Goal: Check status: Check status

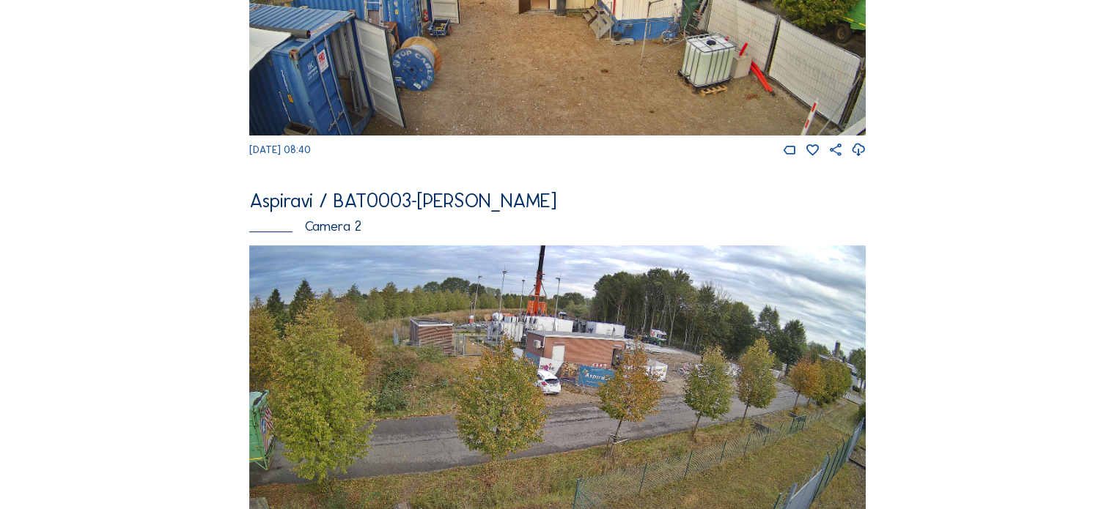
scroll to position [440, 0]
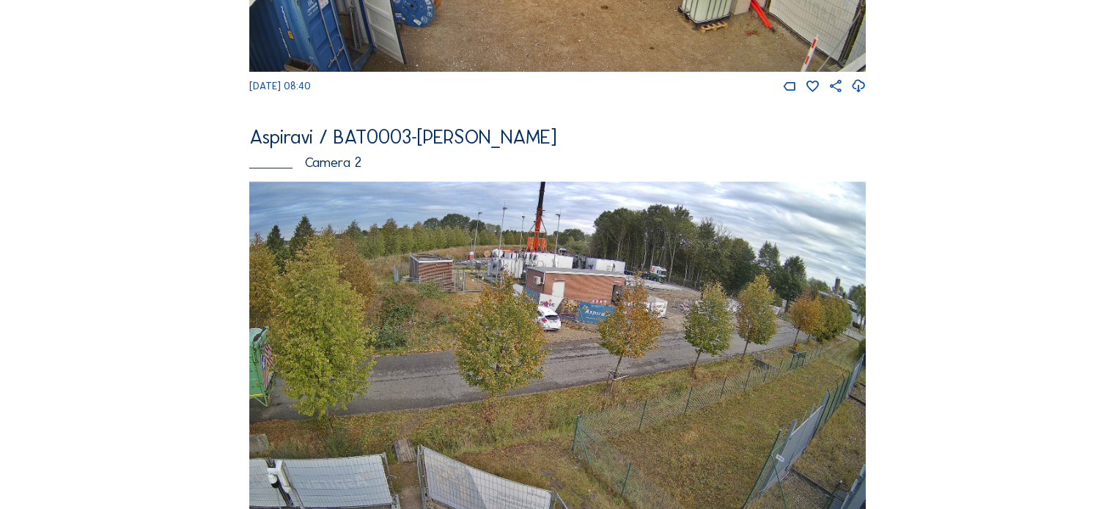
click at [379, 177] on div "Aspiravi / BAT0003-[PERSON_NAME] Camera 2" at bounding box center [557, 154] width 616 height 55
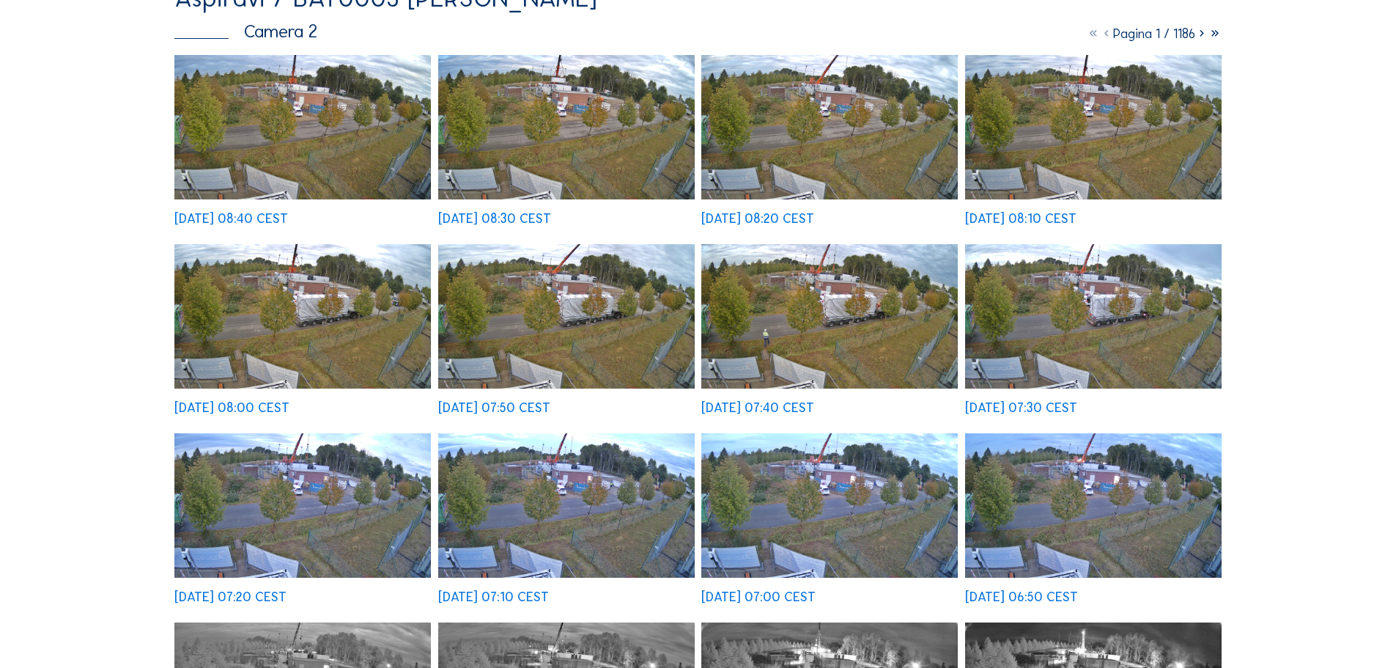
scroll to position [365, 0]
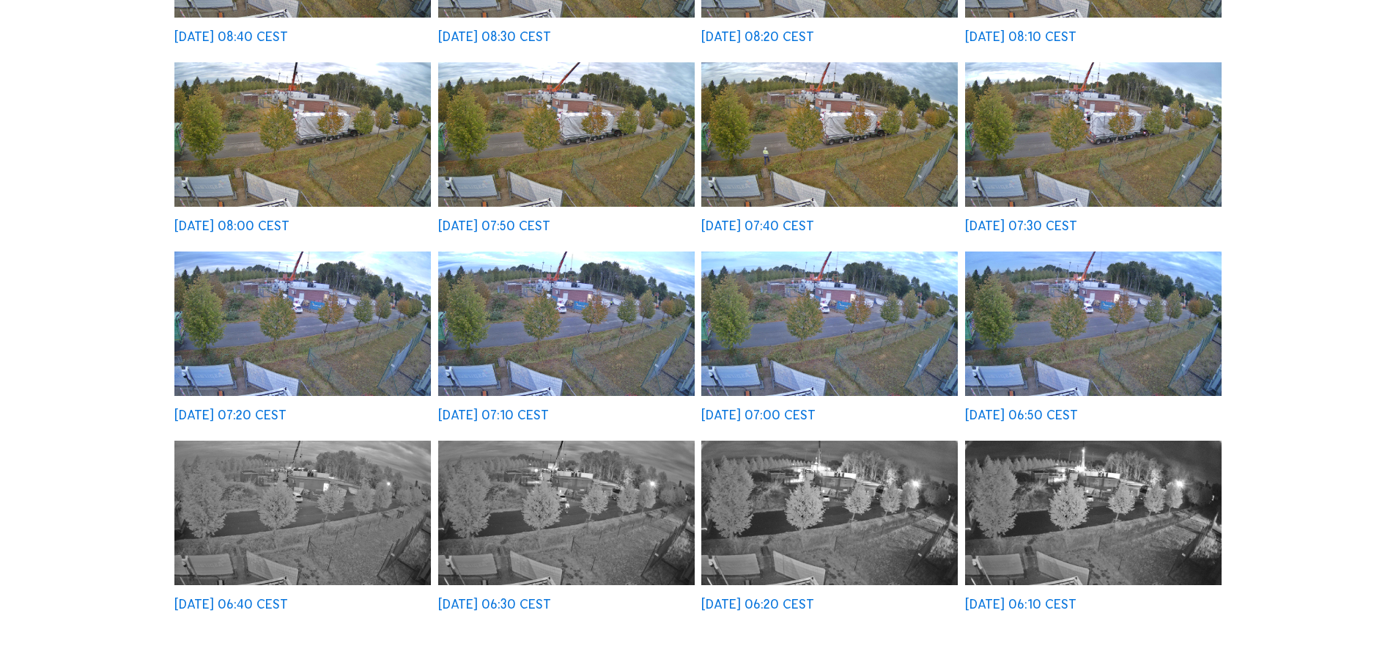
click at [322, 303] on img at bounding box center [302, 323] width 257 height 144
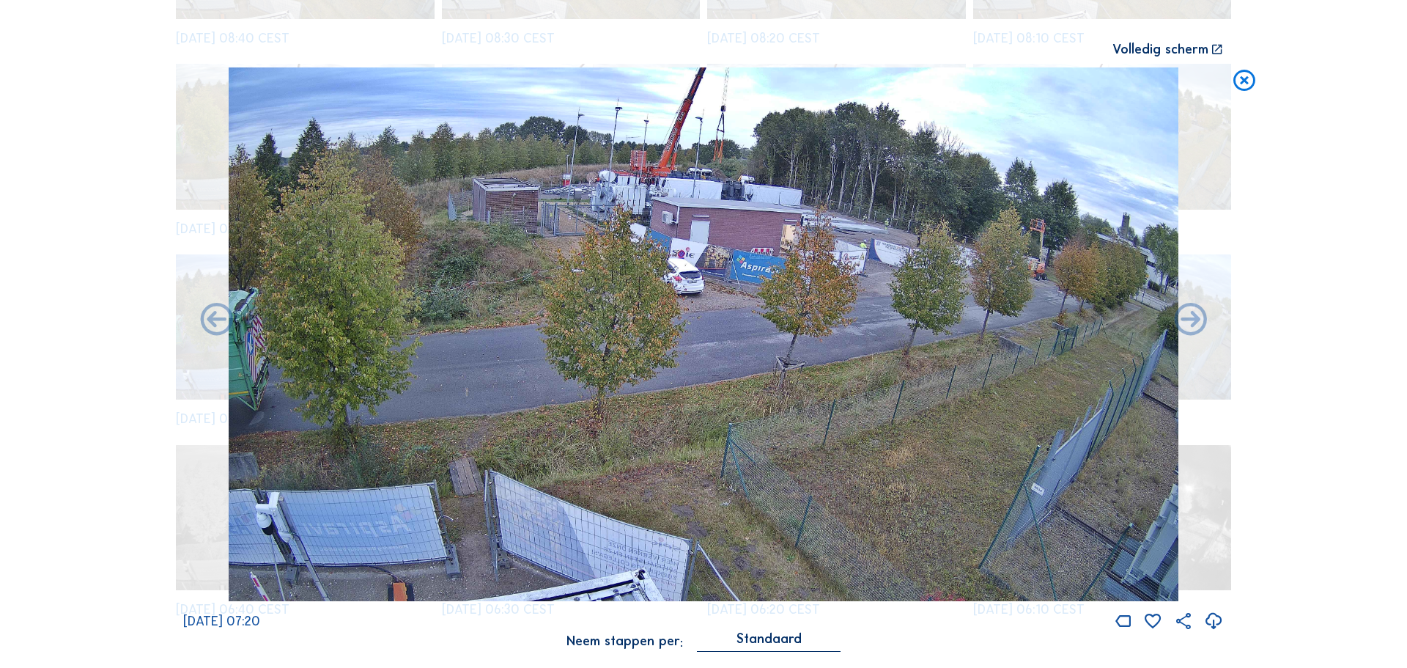
click at [1114, 84] on icon at bounding box center [1244, 80] width 26 height 27
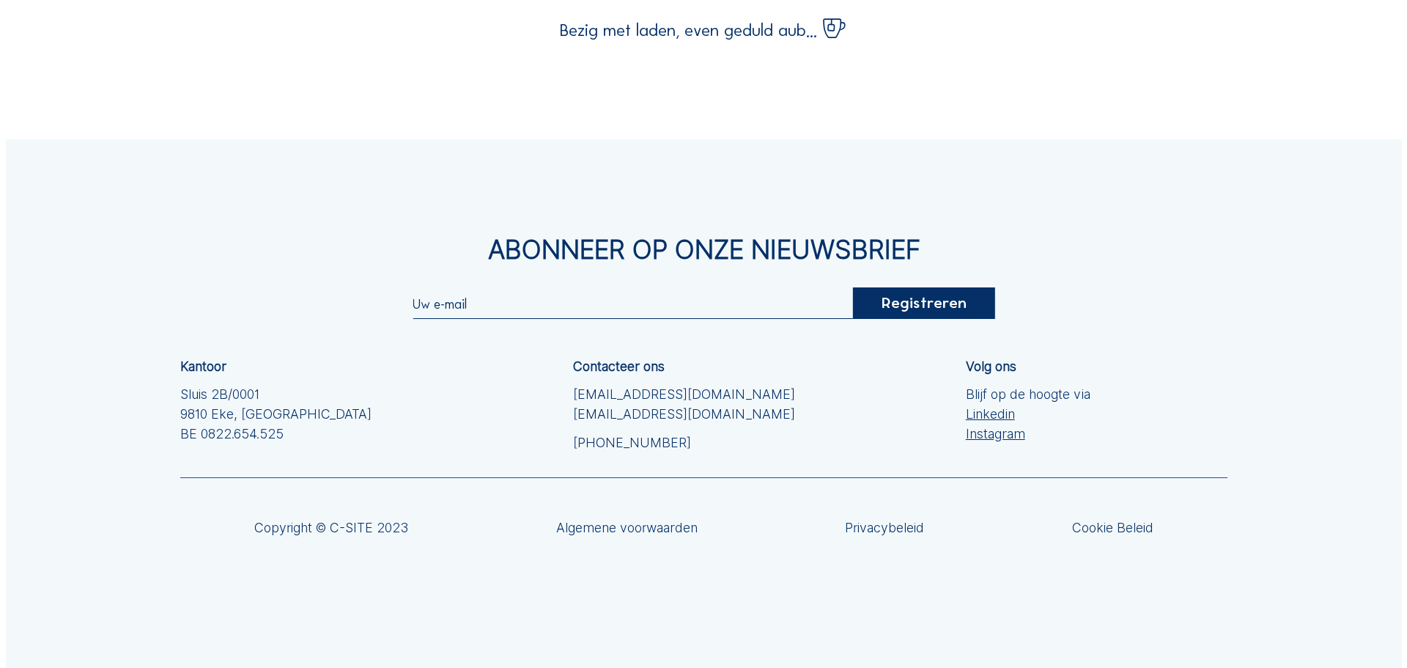
scroll to position [438, 0]
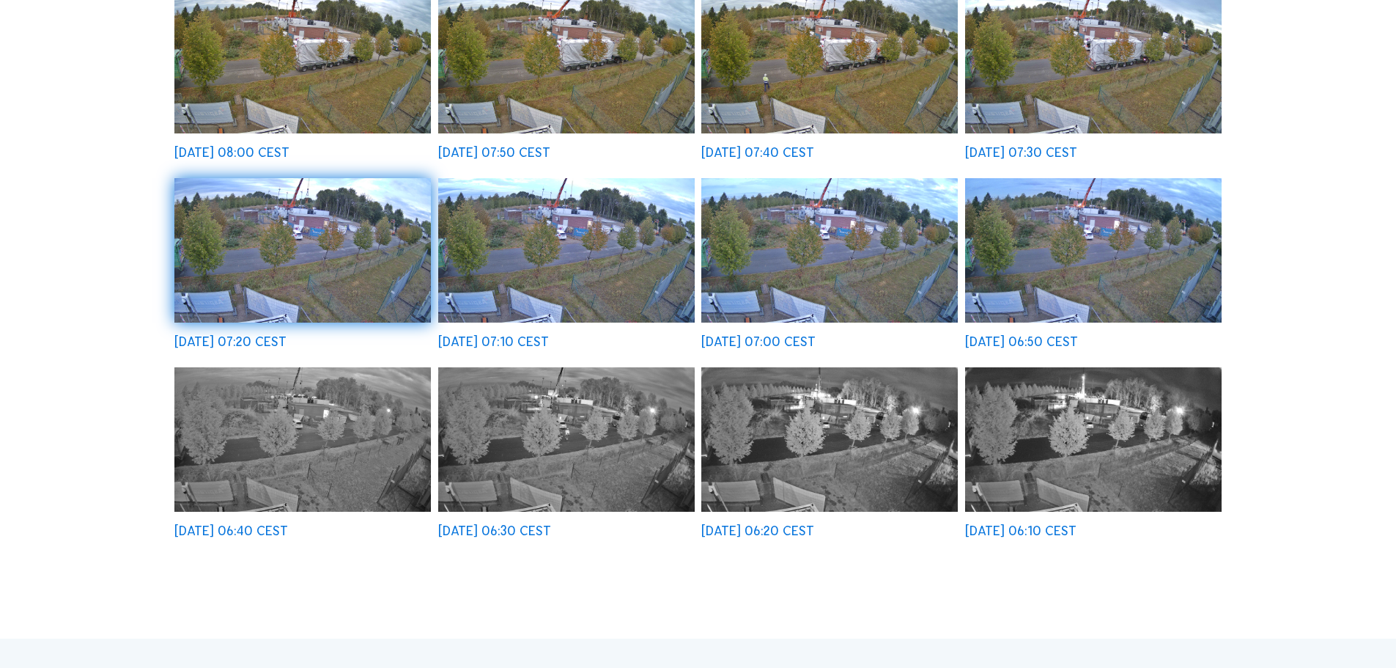
click at [1004, 428] on img at bounding box center [1093, 439] width 257 height 144
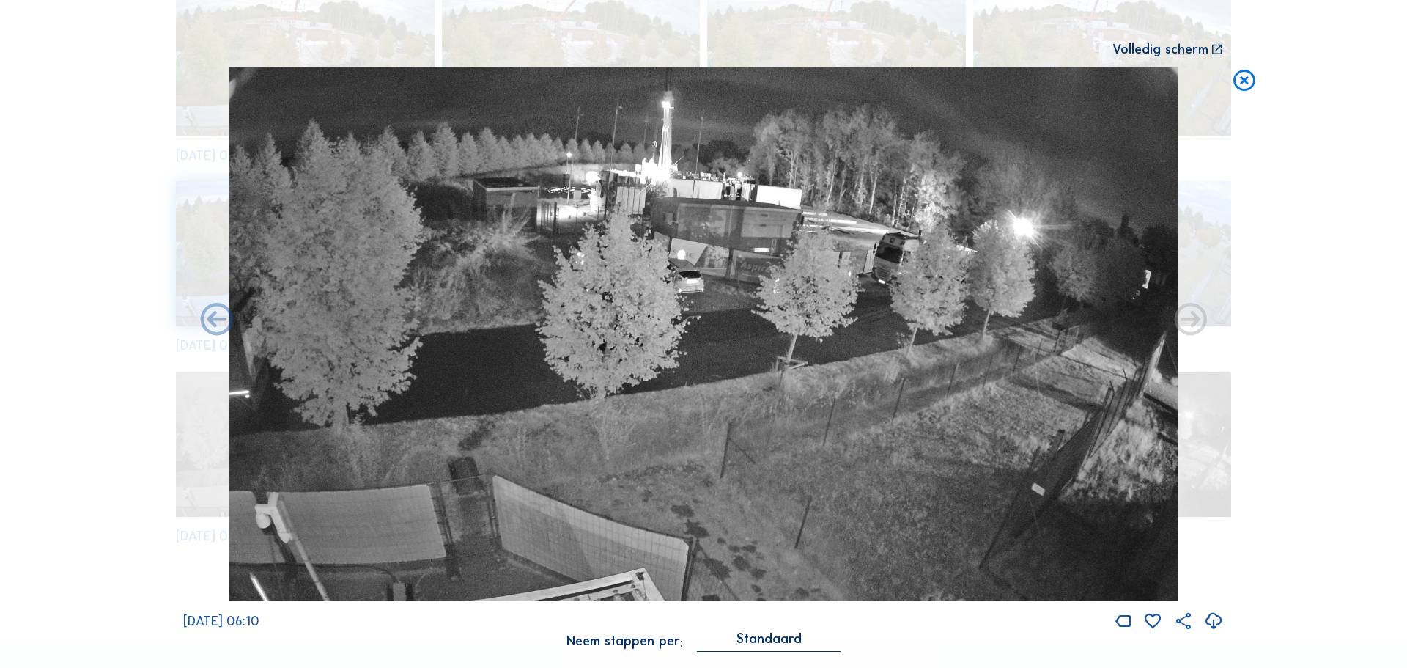
click at [1114, 325] on icon at bounding box center [1190, 320] width 39 height 40
click at [221, 317] on icon at bounding box center [216, 320] width 39 height 40
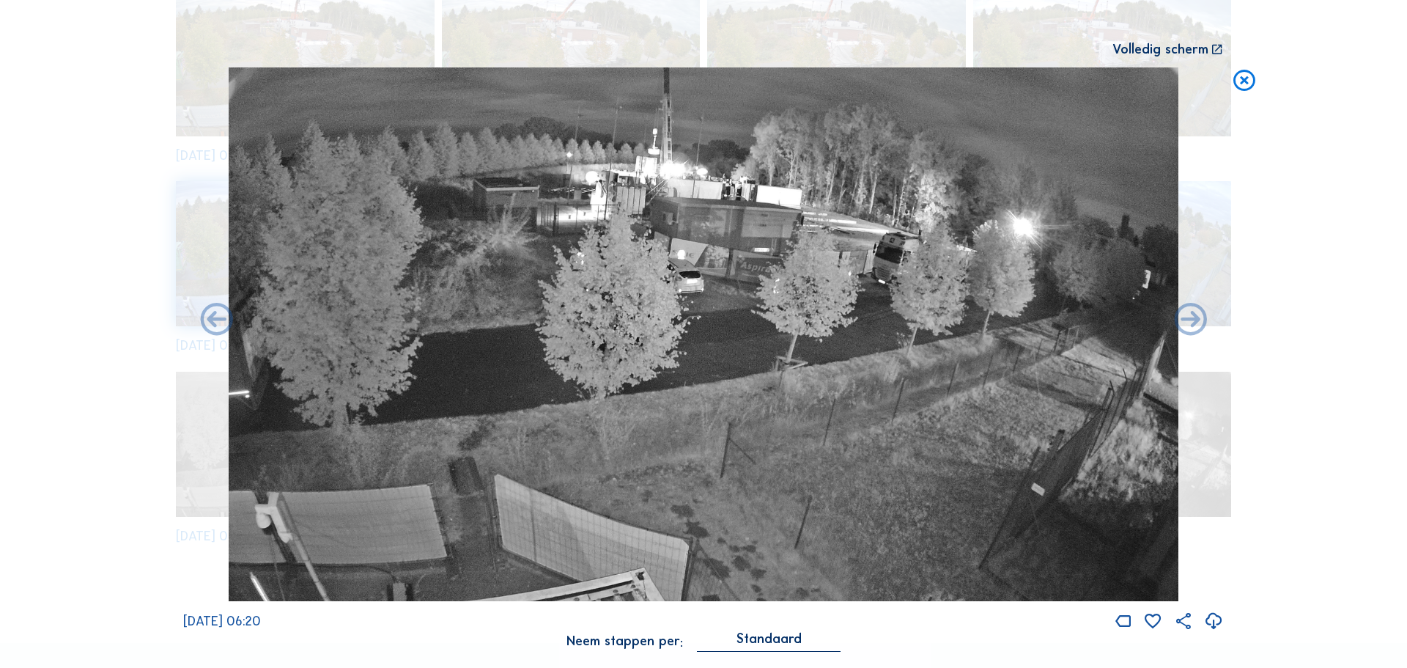
click at [221, 317] on icon at bounding box center [216, 320] width 39 height 40
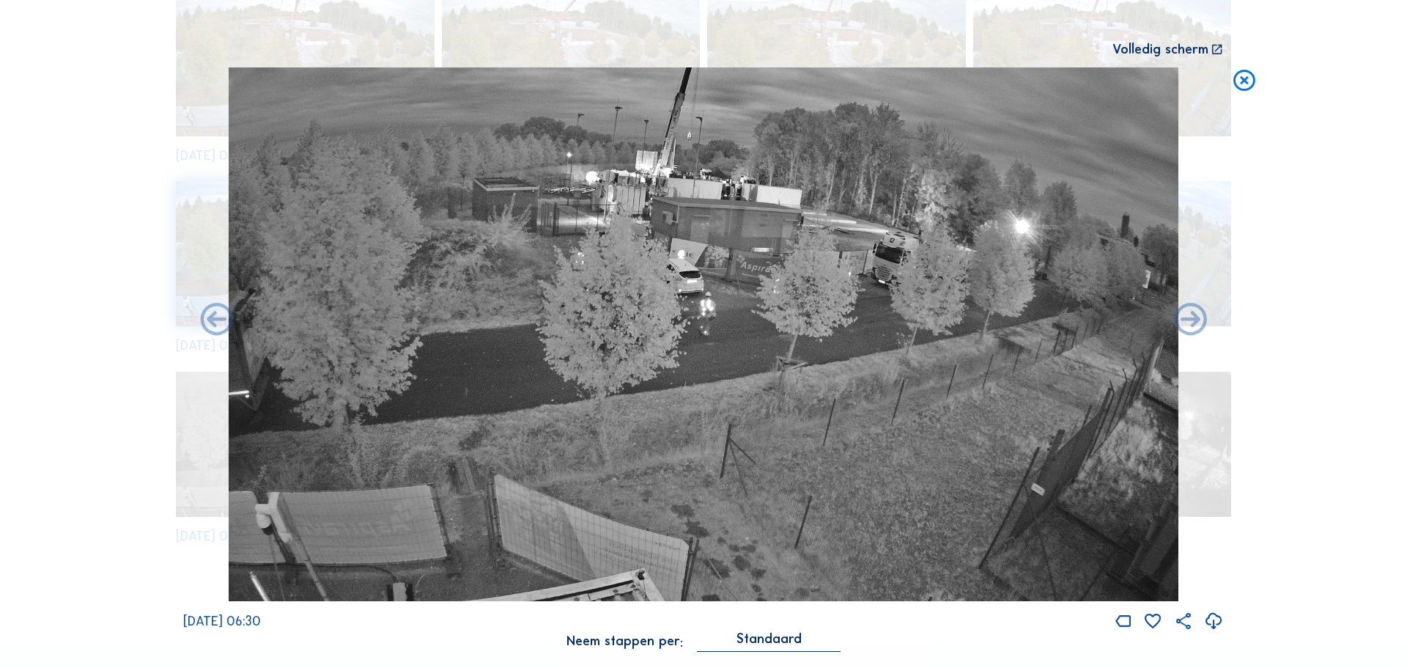
click at [221, 317] on icon at bounding box center [216, 320] width 39 height 40
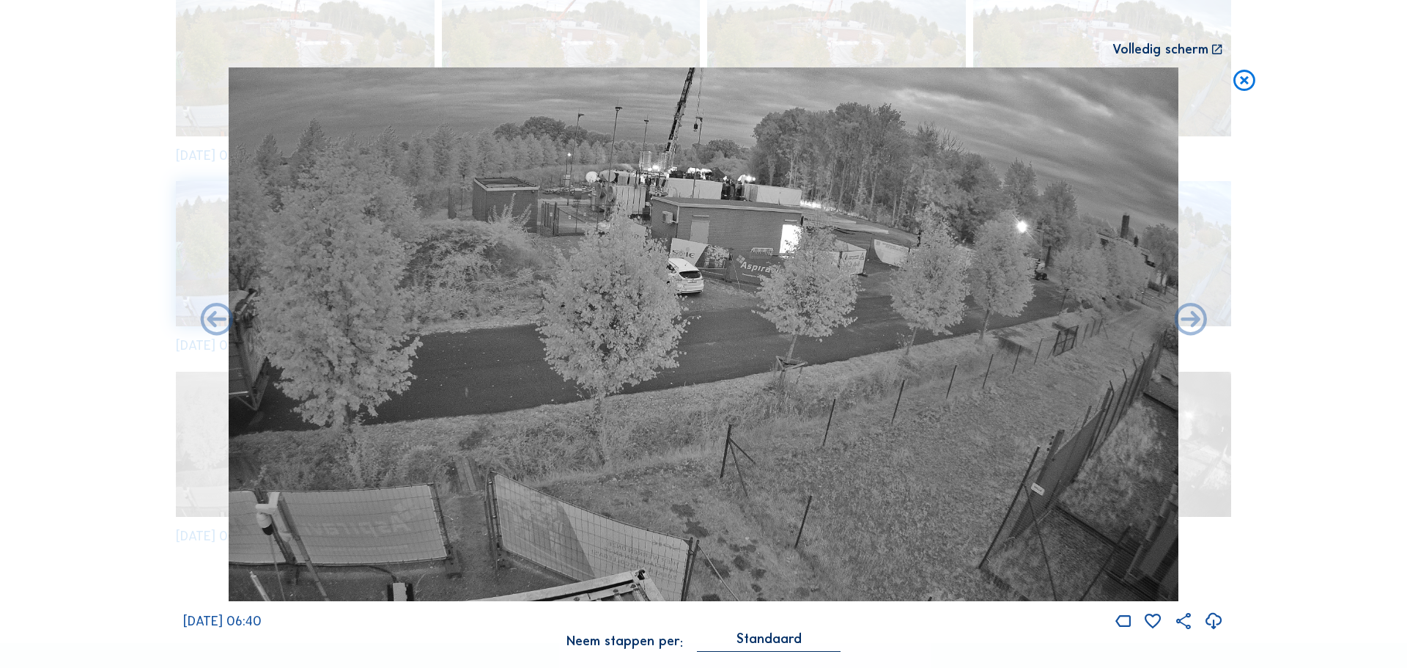
click at [221, 317] on icon at bounding box center [216, 320] width 39 height 40
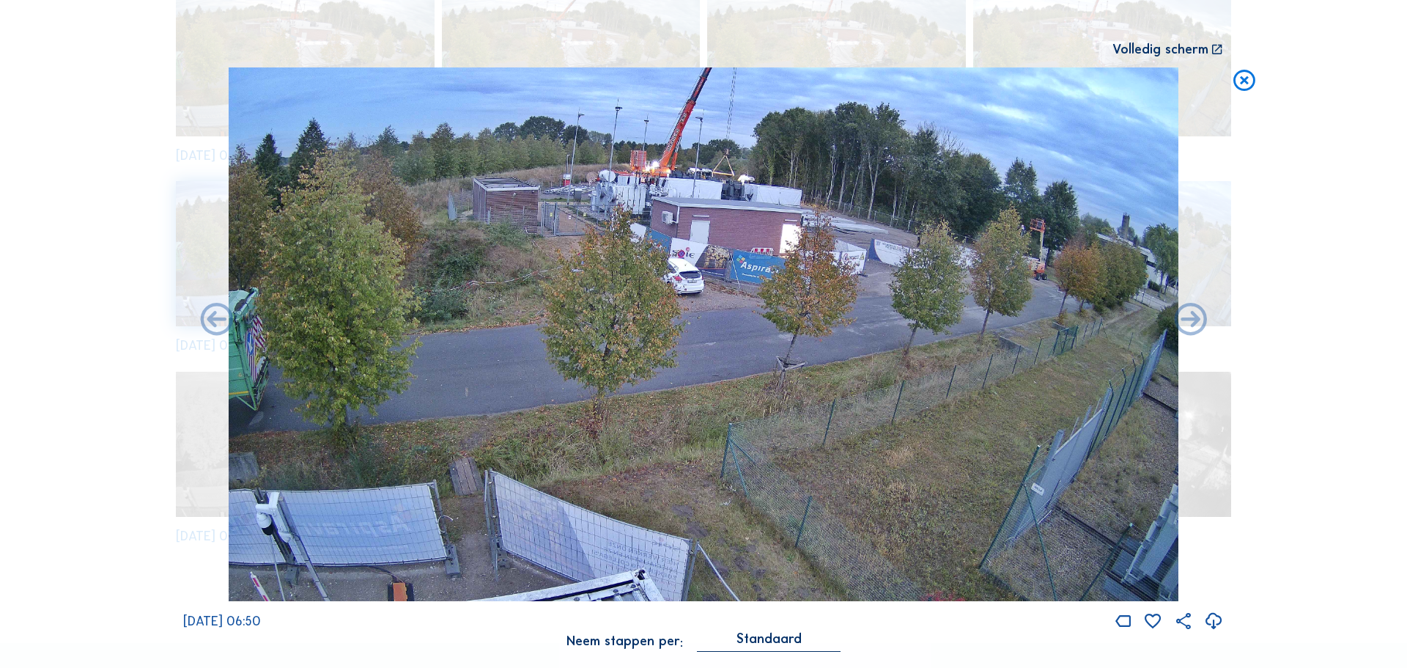
click at [221, 317] on icon at bounding box center [216, 320] width 39 height 40
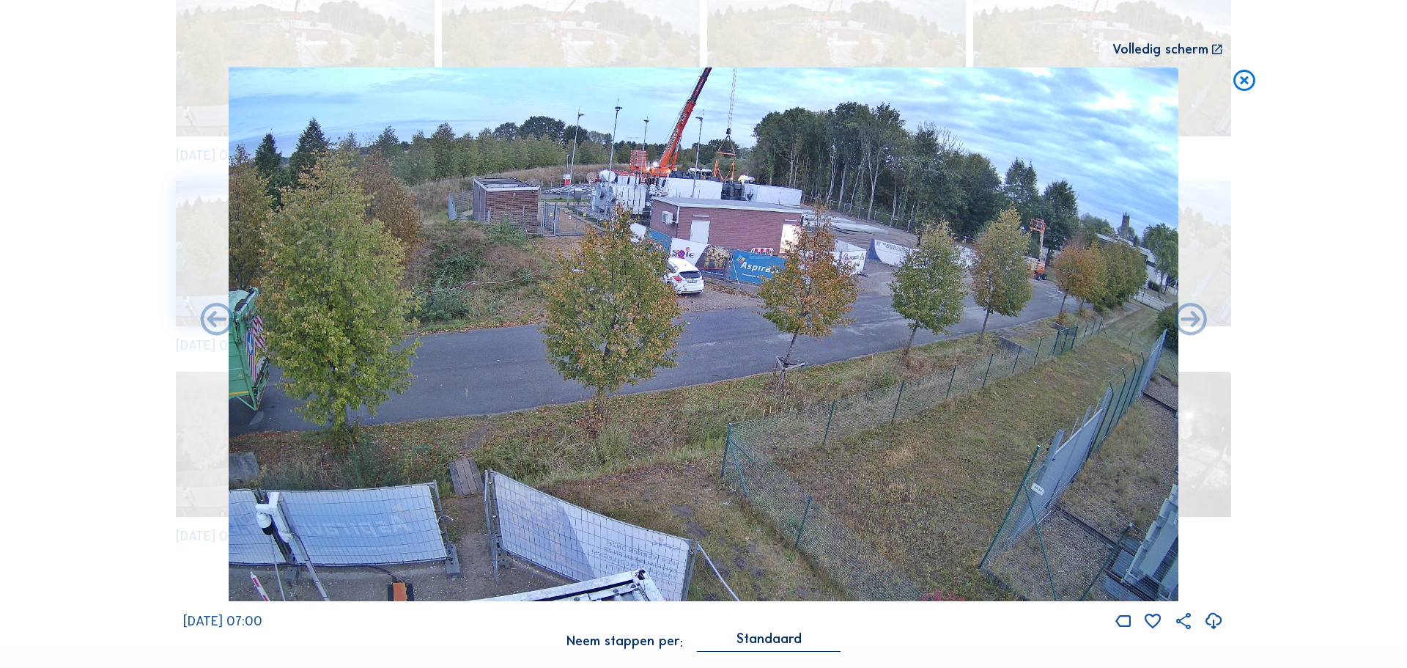
click at [221, 317] on icon at bounding box center [216, 320] width 39 height 40
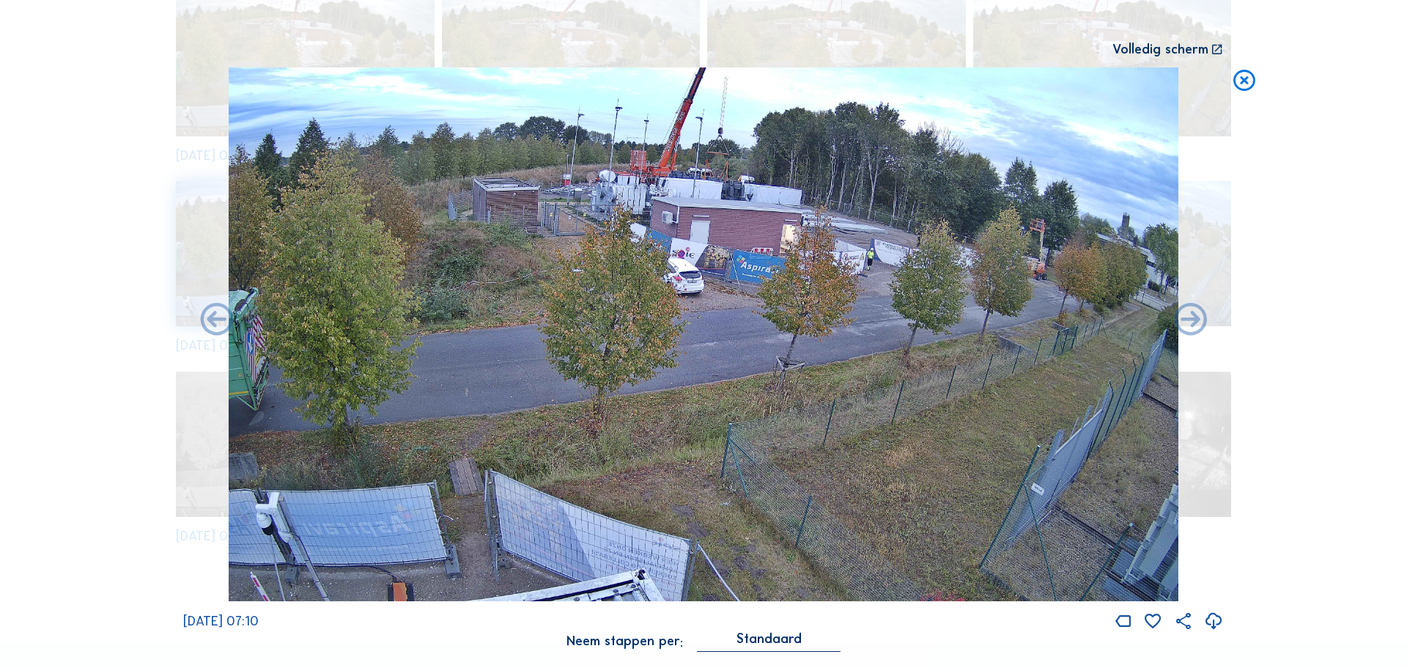
click at [221, 317] on icon at bounding box center [216, 320] width 39 height 40
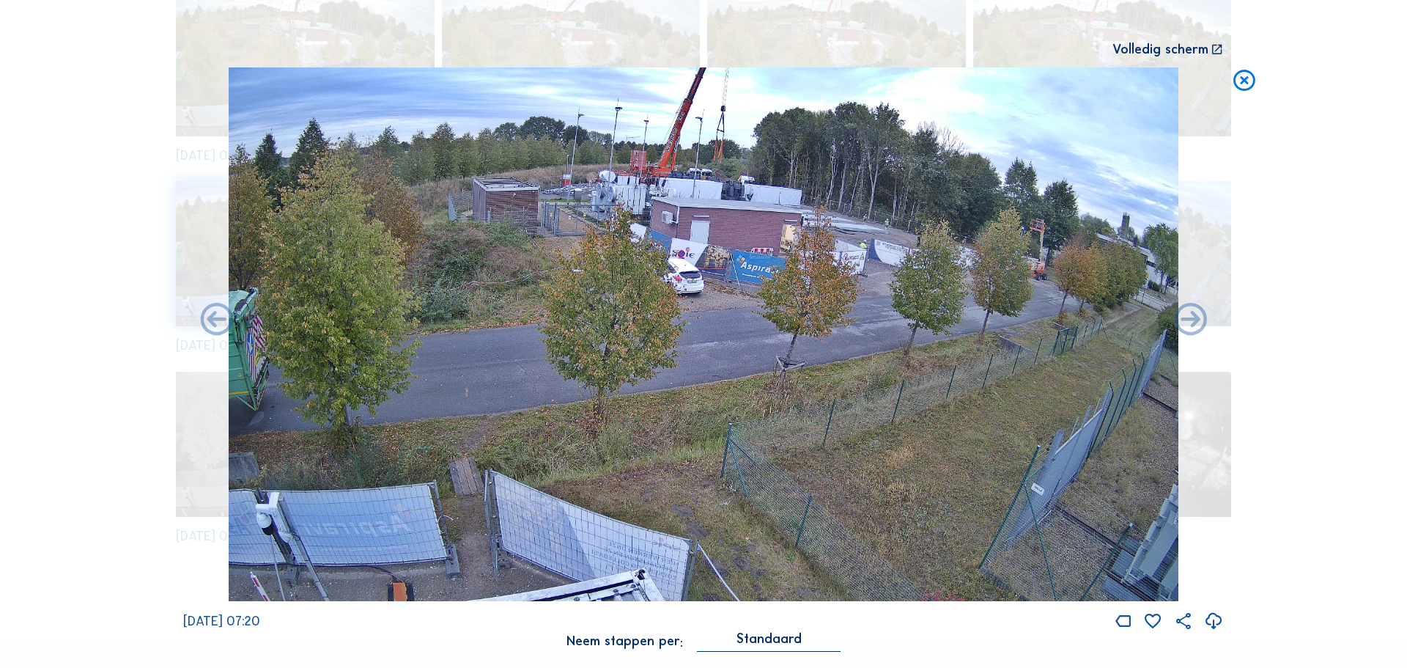
click at [221, 317] on icon at bounding box center [216, 320] width 39 height 40
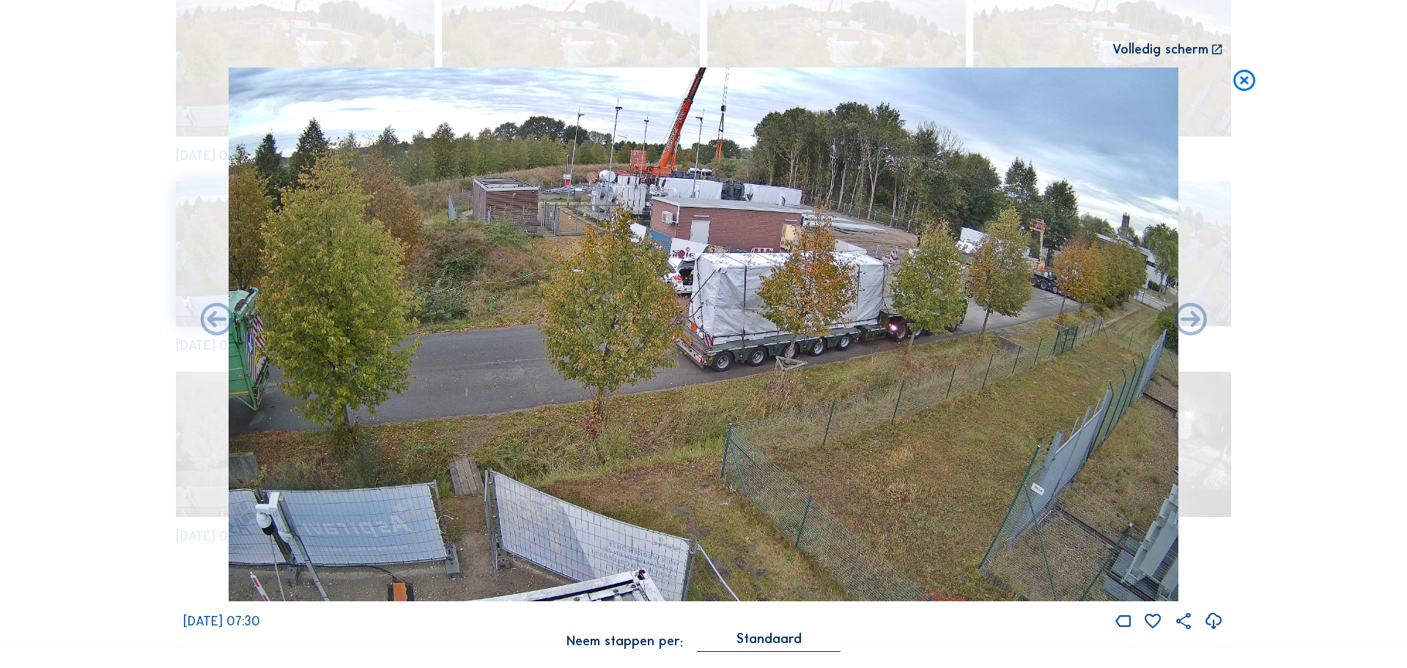
click at [221, 317] on icon at bounding box center [216, 320] width 39 height 40
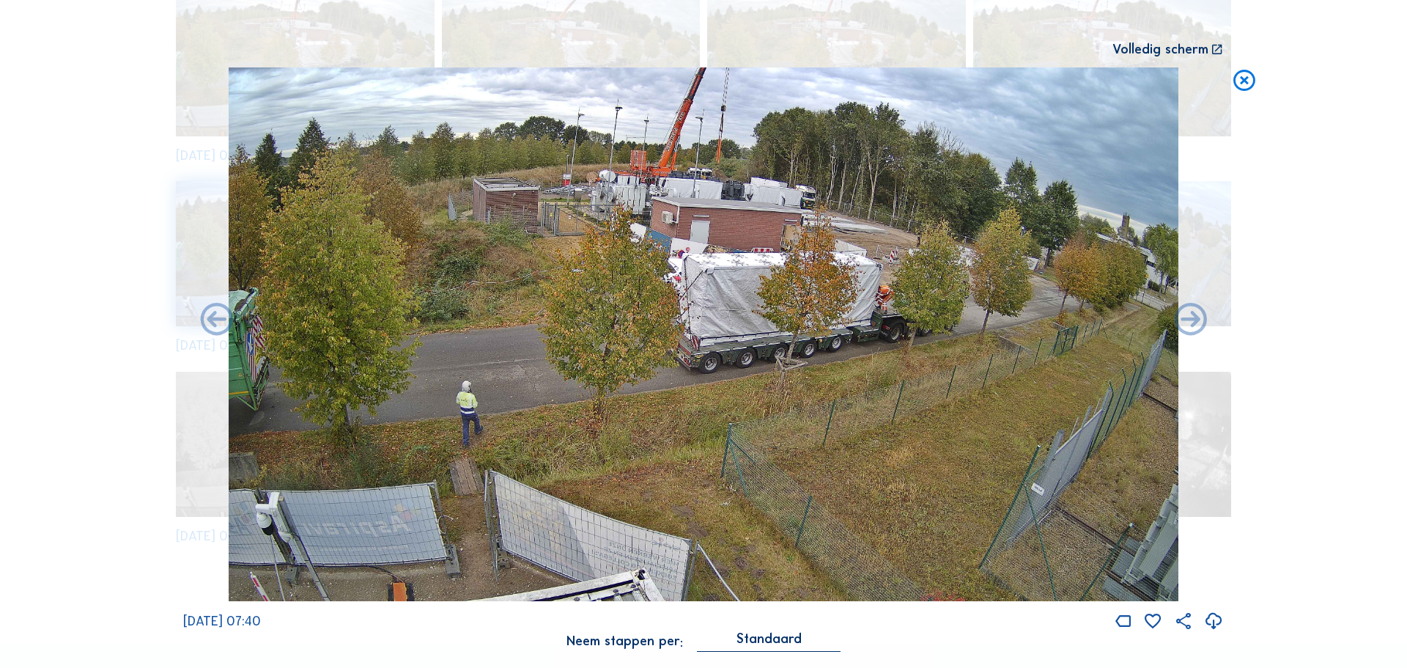
click at [221, 317] on icon at bounding box center [216, 320] width 39 height 40
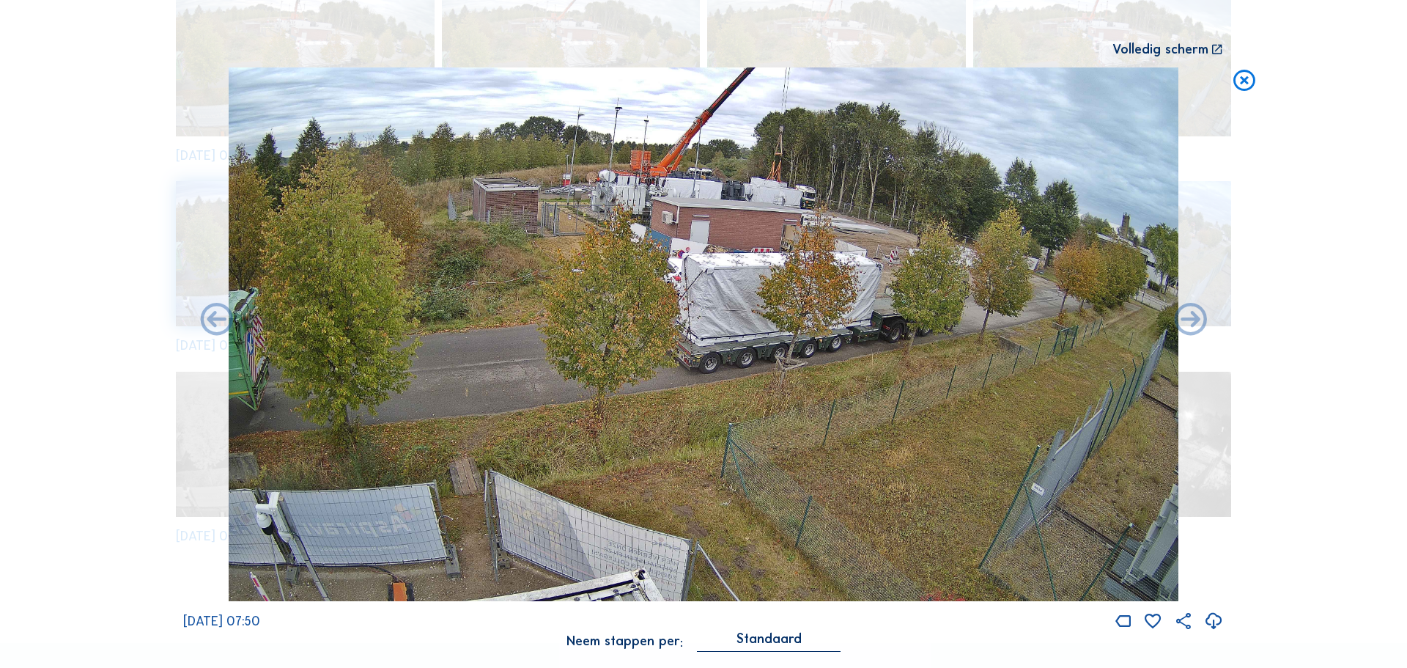
click at [221, 317] on icon at bounding box center [216, 320] width 39 height 40
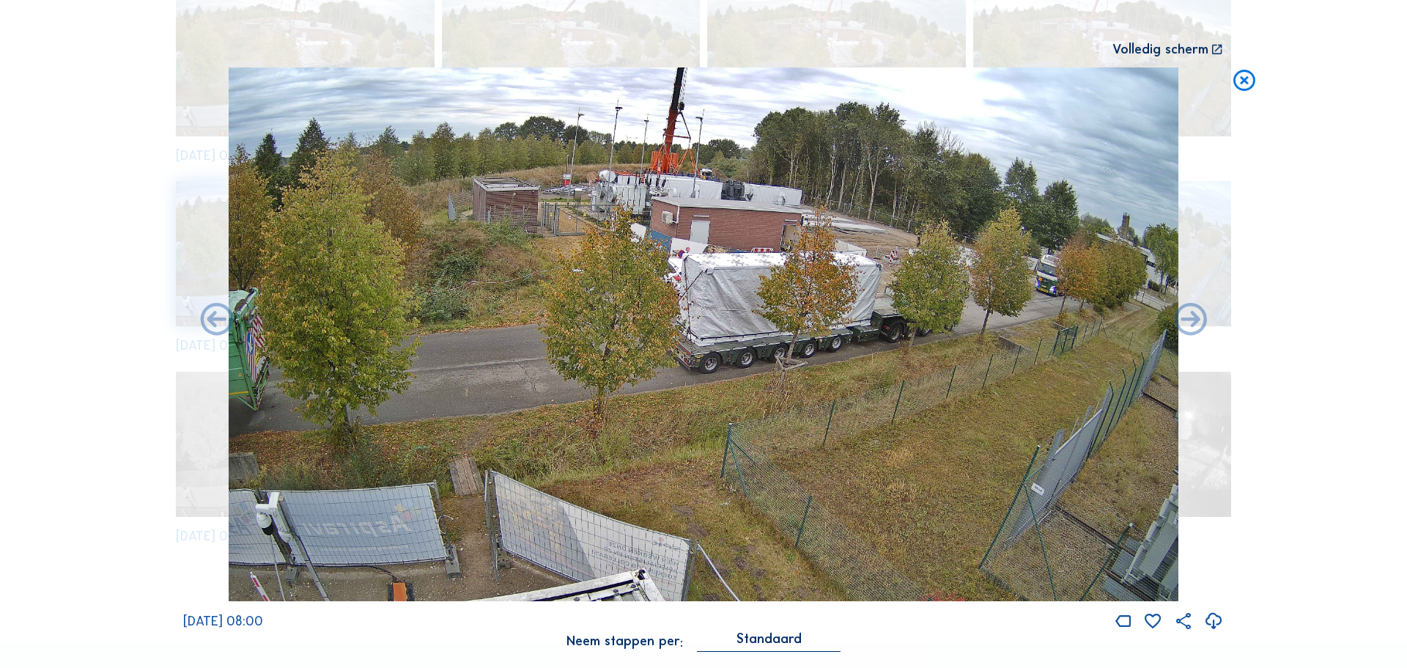
click at [221, 317] on icon at bounding box center [216, 320] width 39 height 40
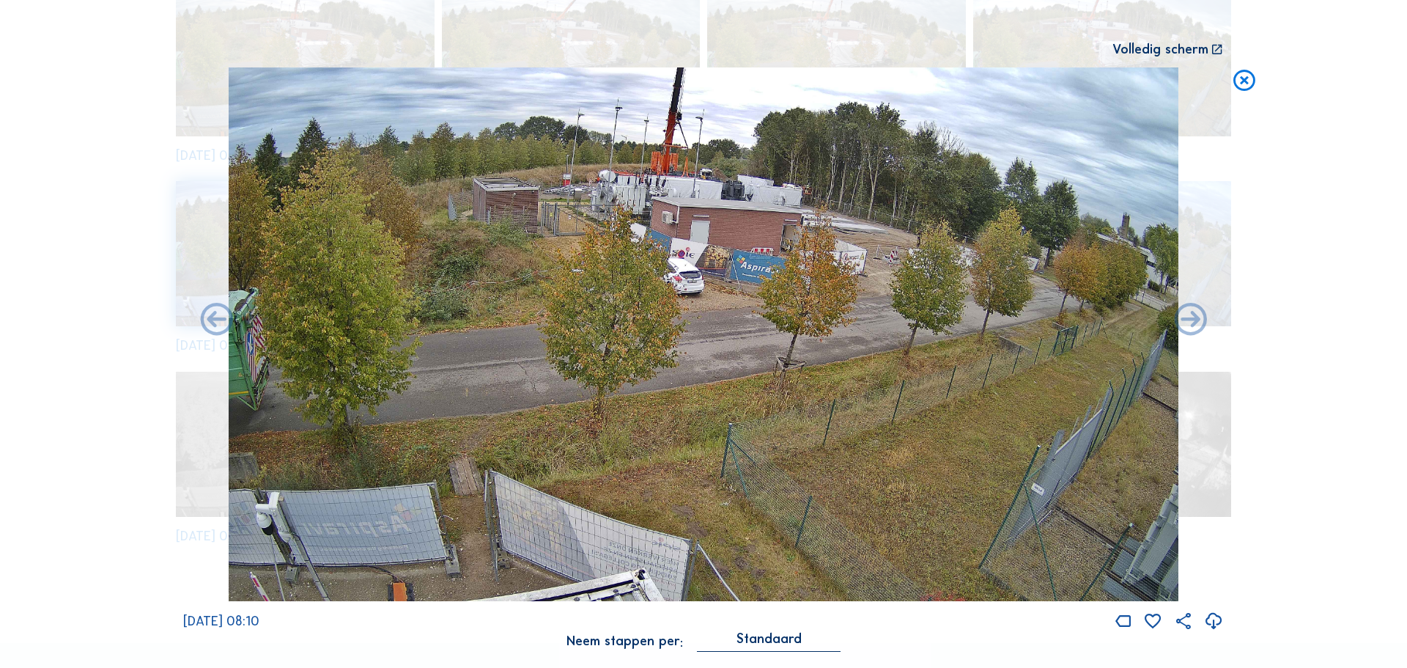
click at [221, 317] on icon at bounding box center [216, 320] width 39 height 40
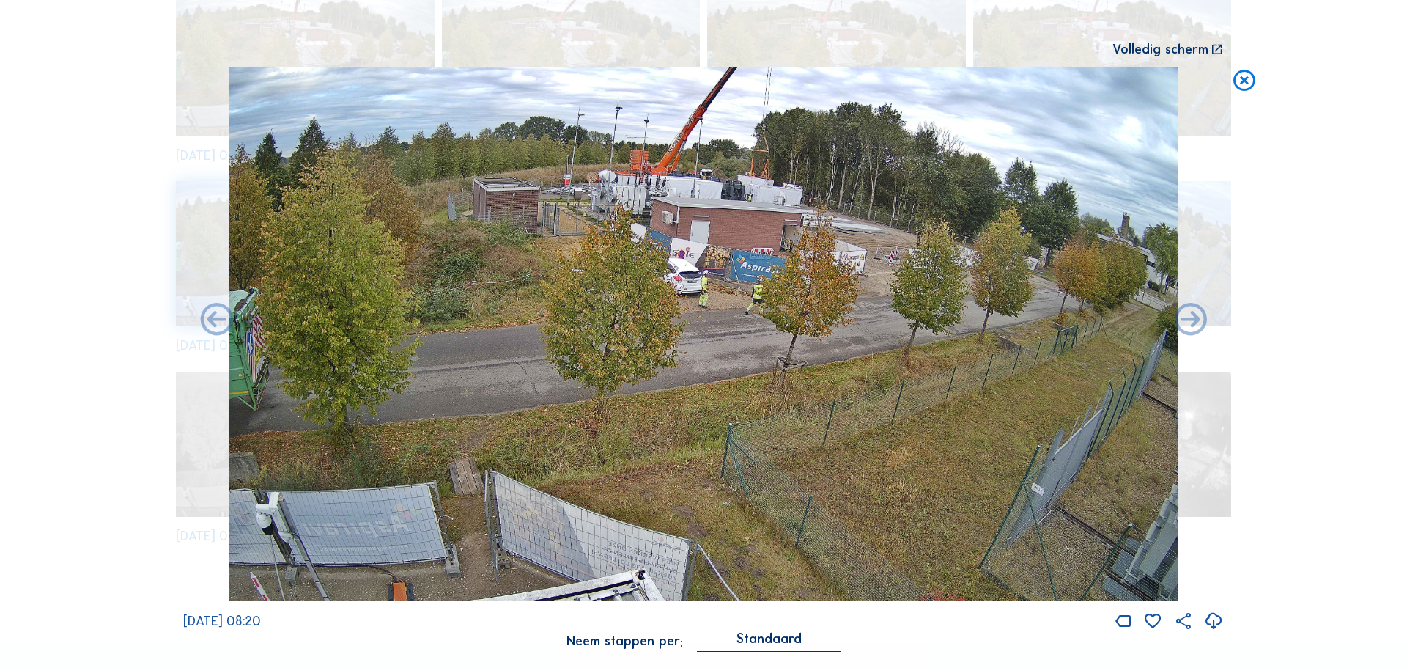
click at [221, 317] on icon at bounding box center [216, 320] width 39 height 40
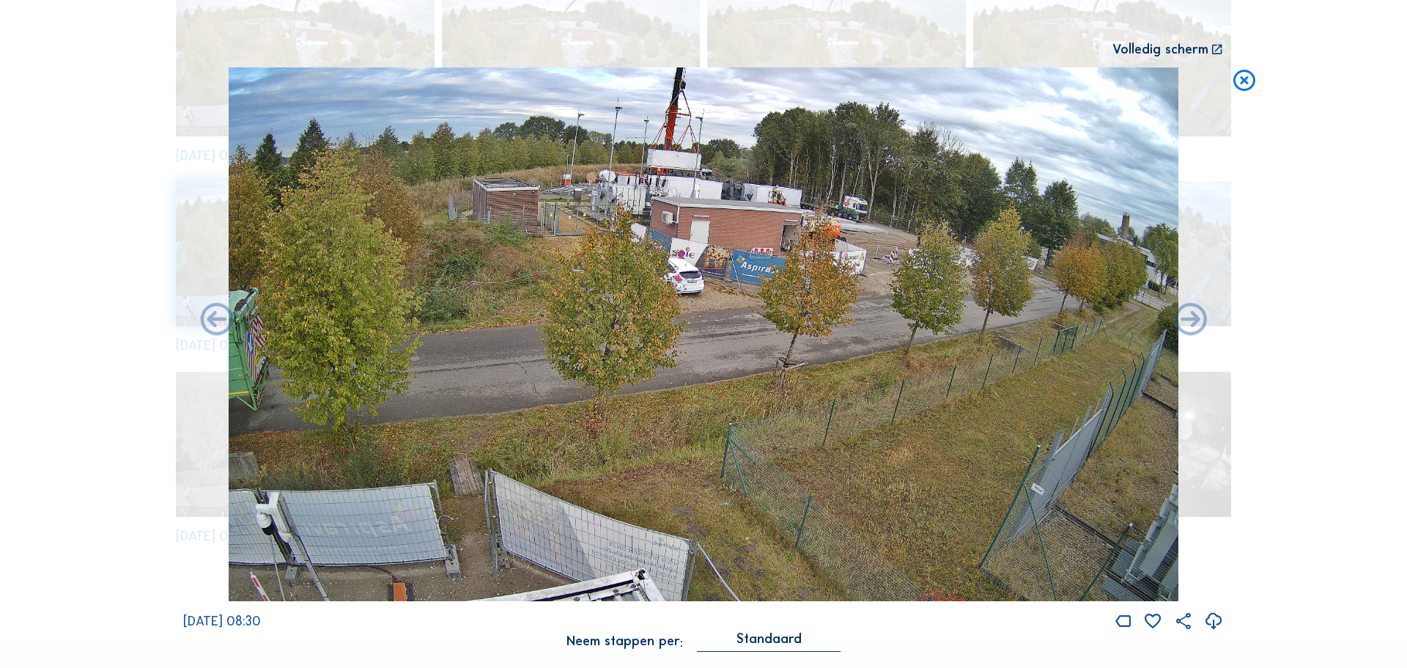
click at [221, 317] on icon at bounding box center [216, 320] width 39 height 40
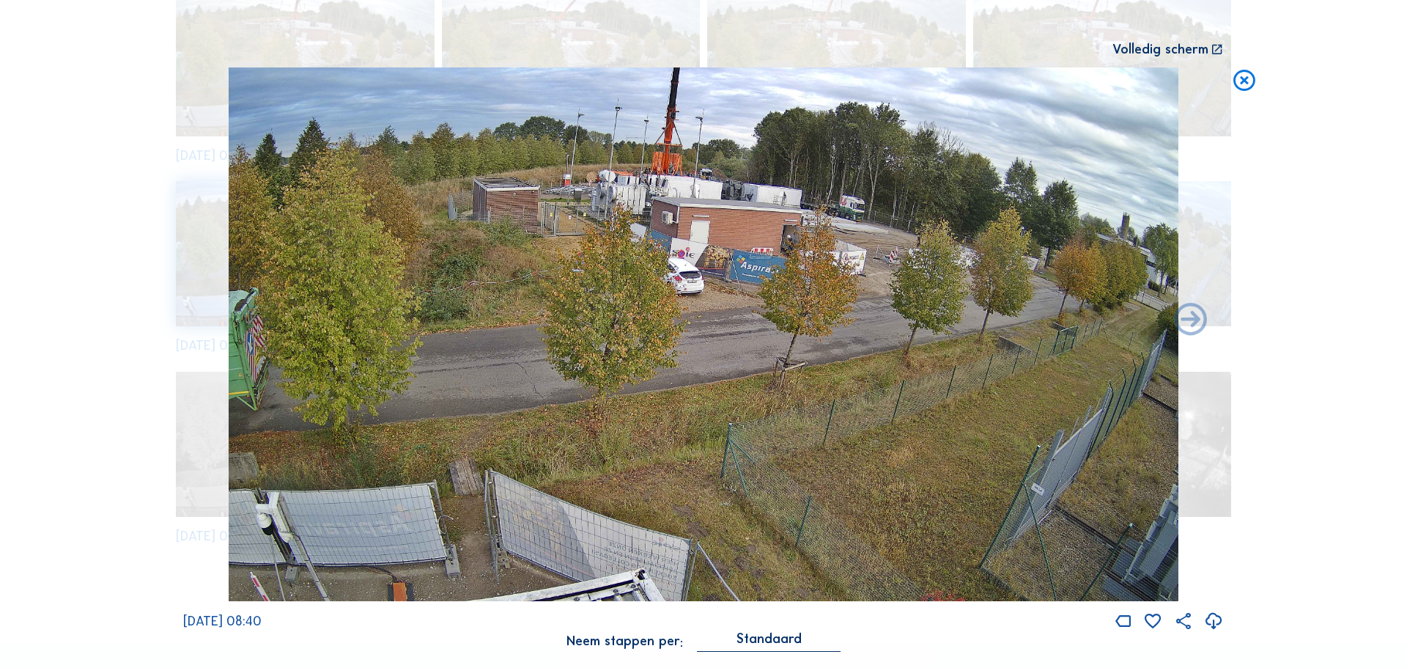
click at [221, 317] on div "[DATE] 08:40" at bounding box center [703, 349] width 1041 height 564
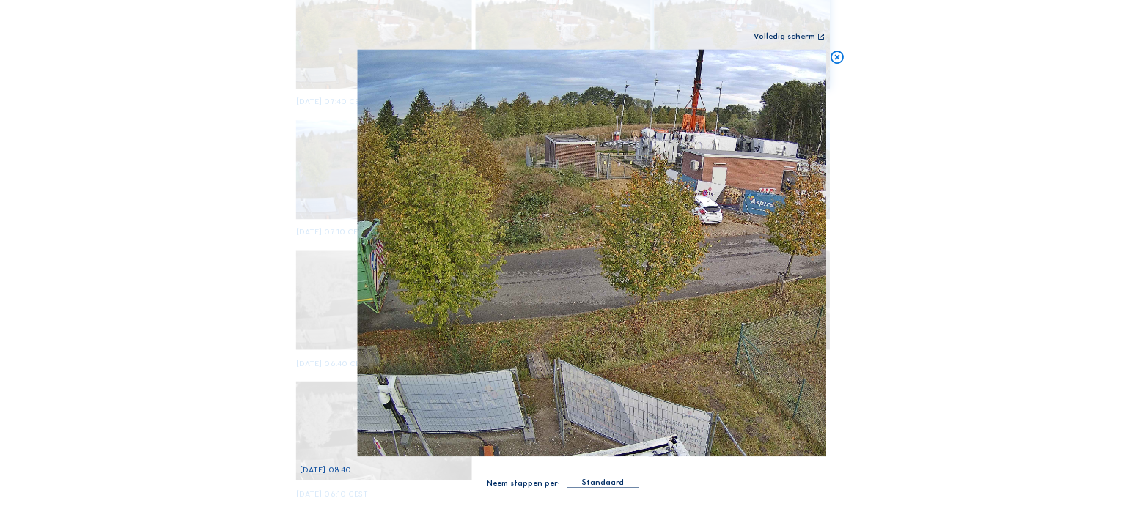
scroll to position [430, 0]
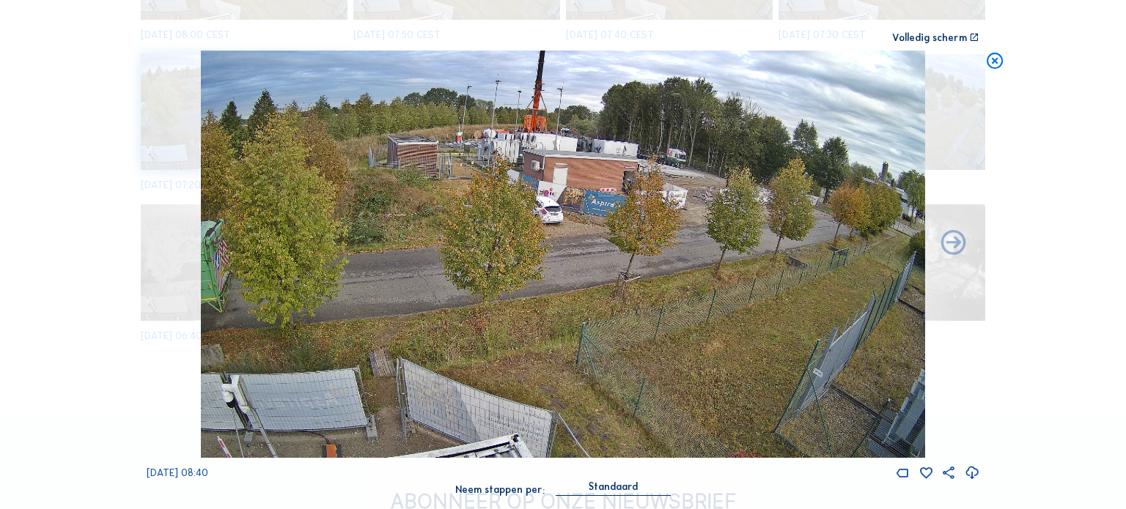
click at [995, 70] on icon at bounding box center [995, 61] width 20 height 21
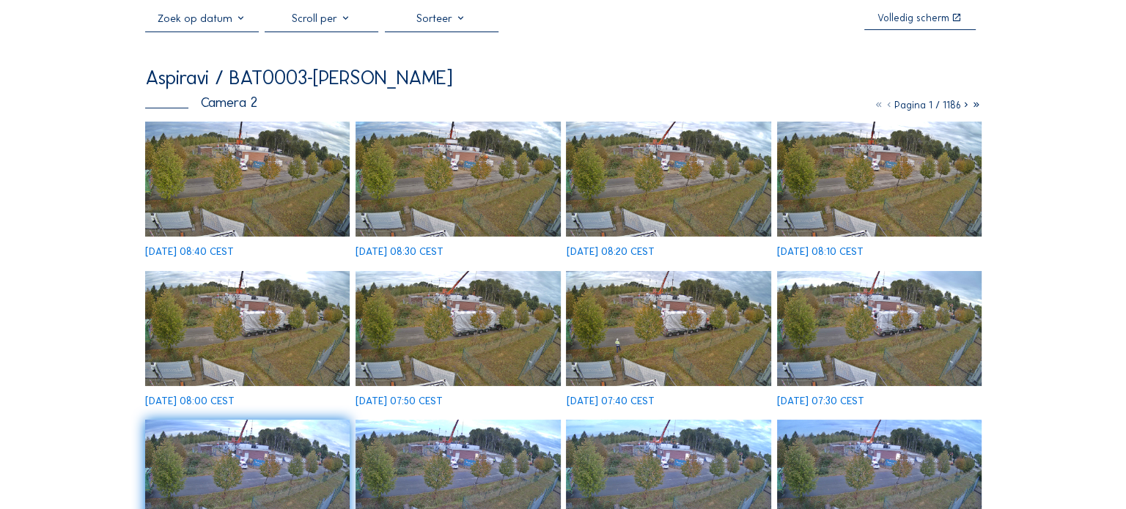
scroll to position [0, 0]
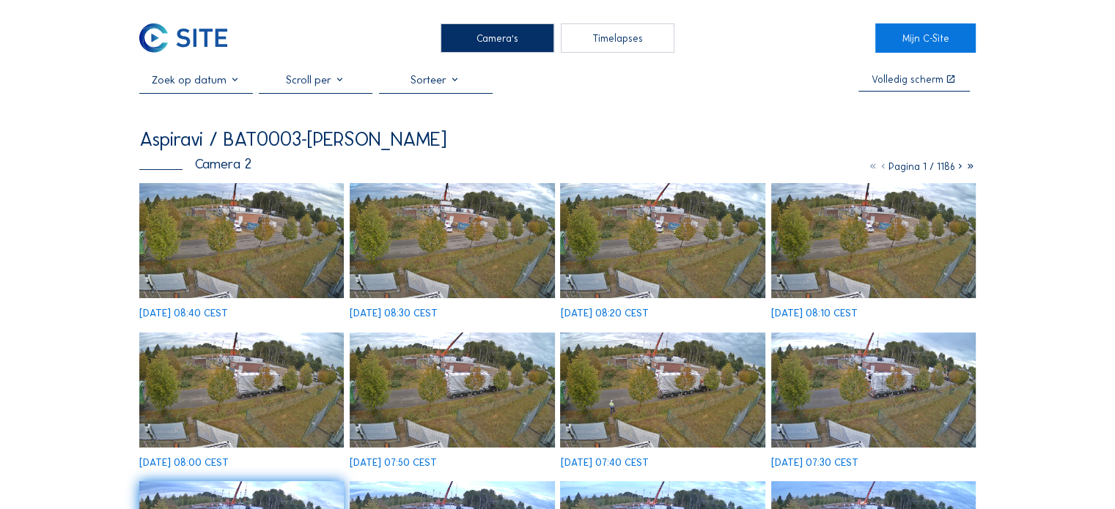
click at [188, 246] on img at bounding box center [241, 240] width 204 height 115
